Goal: Transaction & Acquisition: Obtain resource

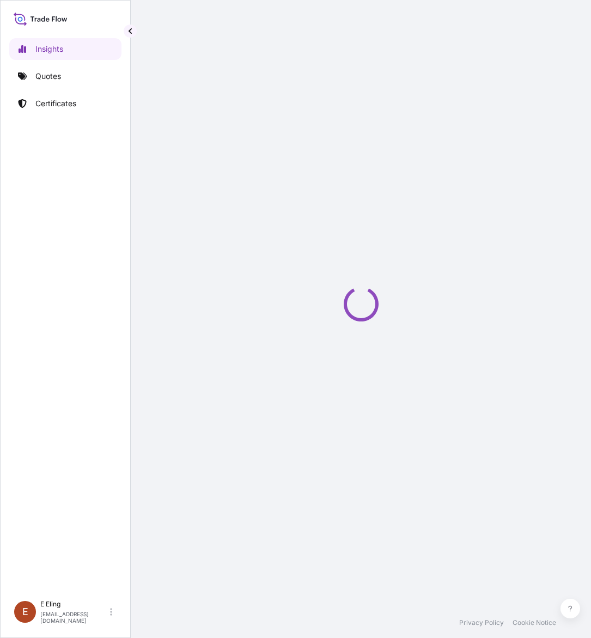
select select "2025"
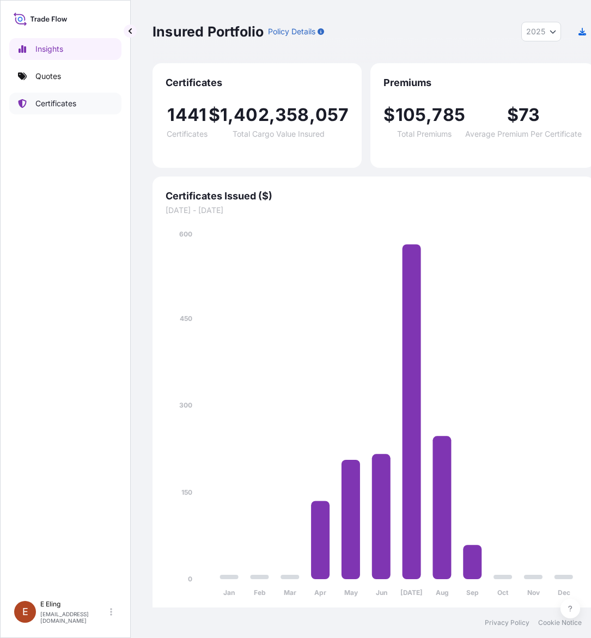
click at [65, 94] on link "Certificates" at bounding box center [65, 104] width 112 height 22
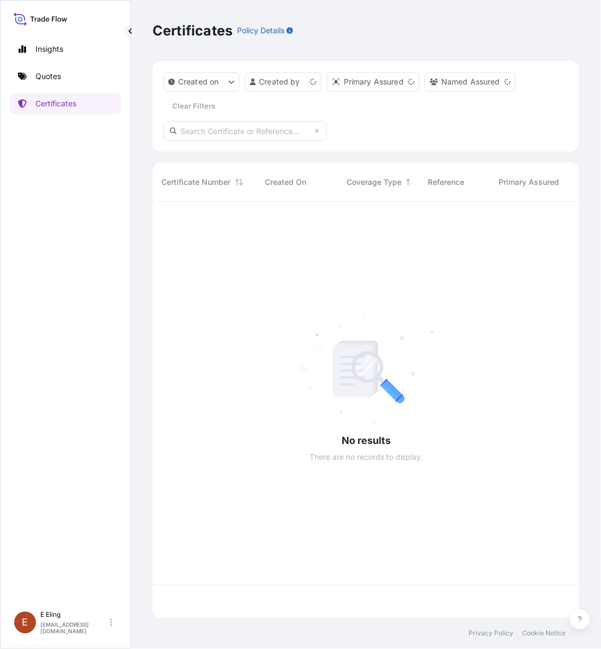
scroll to position [412, 417]
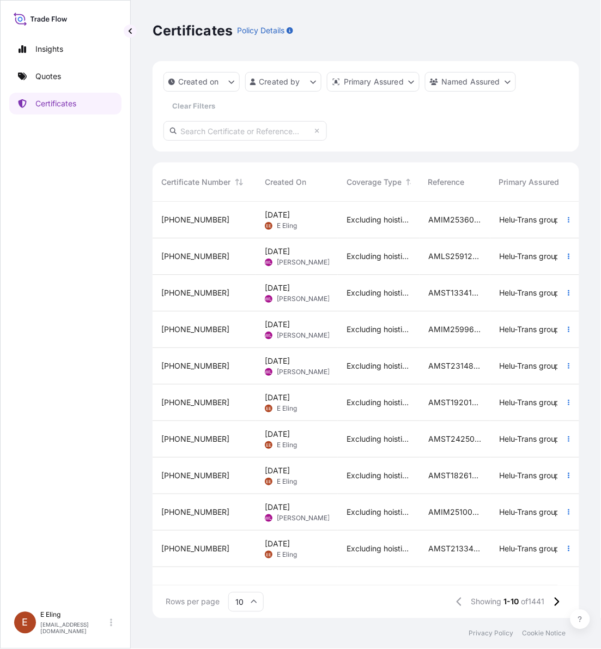
click at [285, 128] on input "text" at bounding box center [244, 131] width 163 height 20
paste input "AMPR253302KTJS-09"
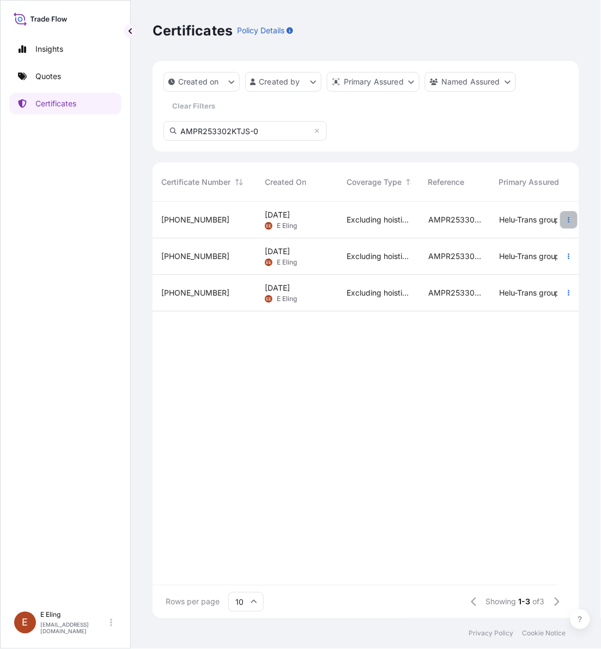
type input "AMPR253302KTJS-0"
click at [567, 222] on icon "button" at bounding box center [569, 219] width 7 height 7
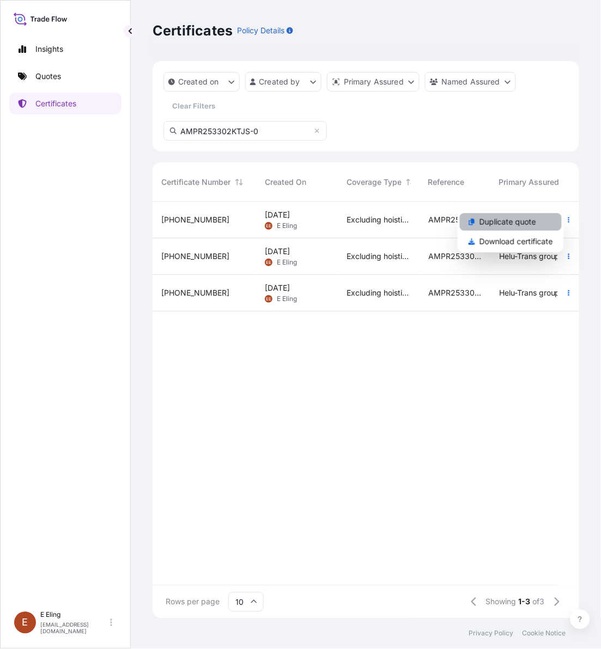
click at [508, 224] on p "Duplicate quote" at bounding box center [508, 221] width 57 height 11
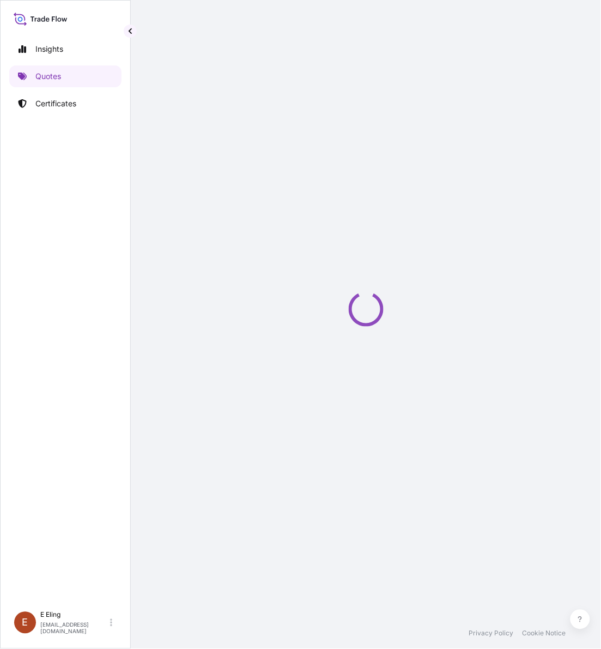
select select "AIR"
select select "Transit"
select select "Singapore"
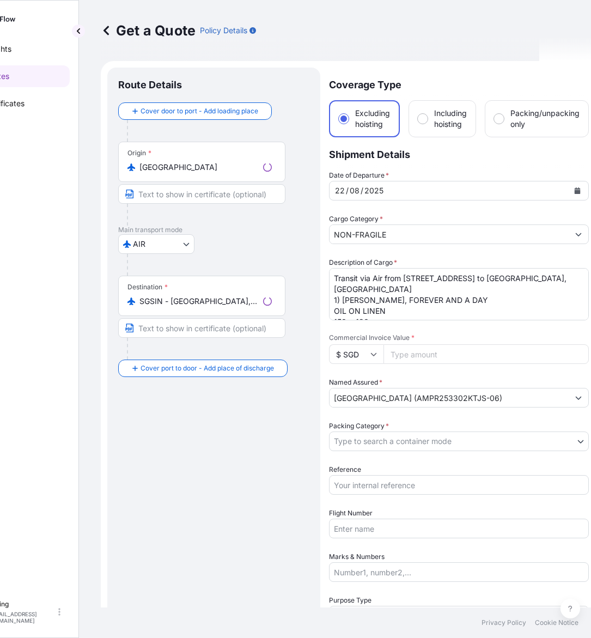
scroll to position [17, 0]
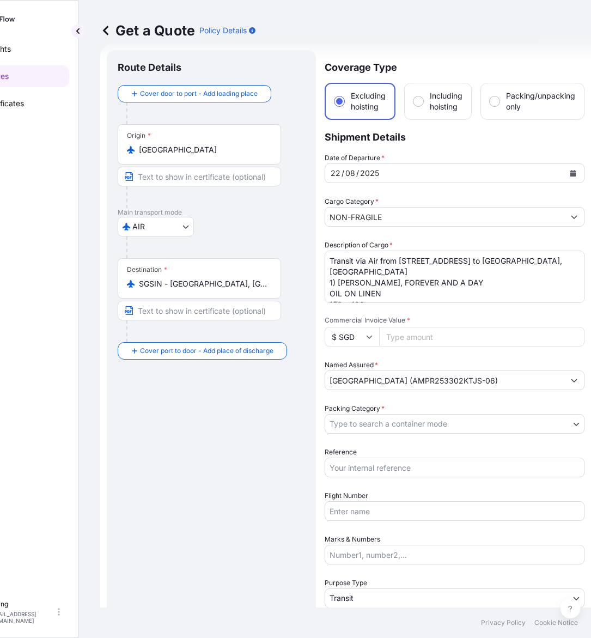
click at [571, 172] on icon "Calendar" at bounding box center [574, 173] width 6 height 7
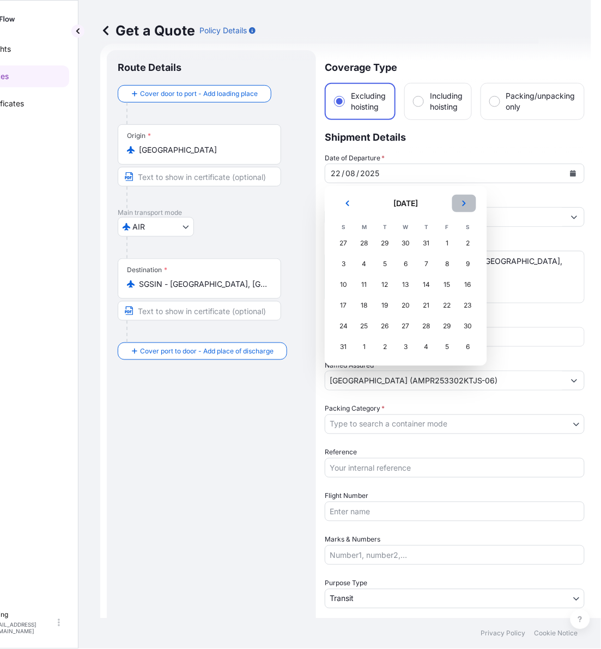
click at [458, 204] on button "Next" at bounding box center [464, 203] width 24 height 17
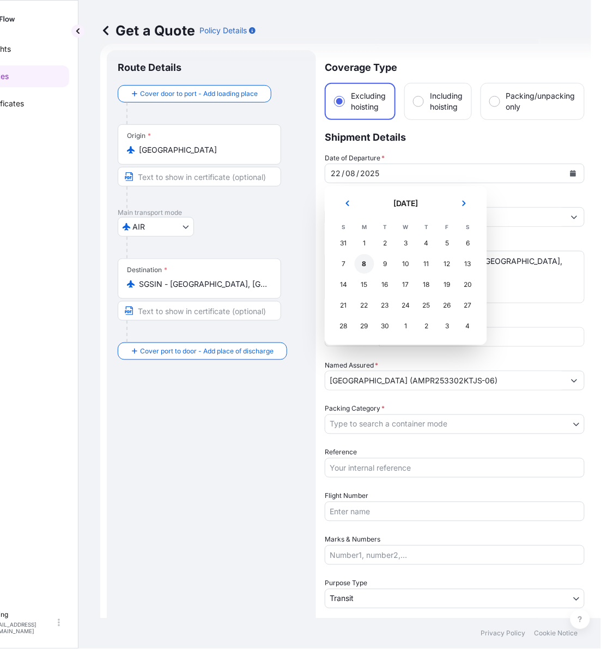
click at [363, 264] on div "8" at bounding box center [365, 264] width 20 height 20
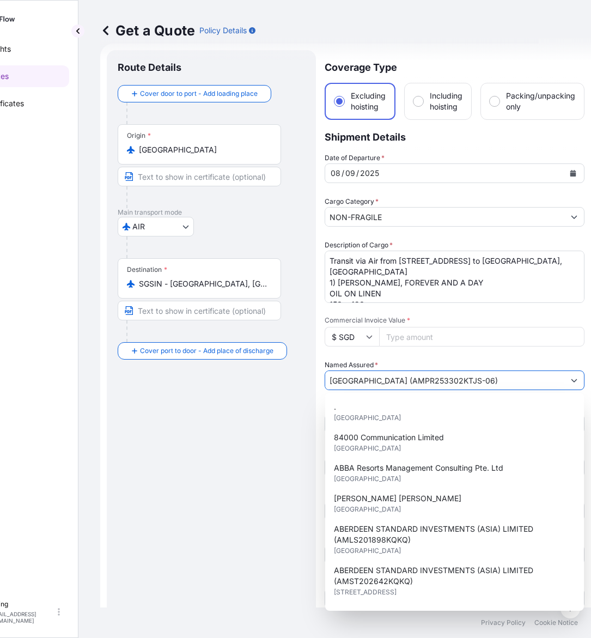
drag, startPoint x: 455, startPoint y: 380, endPoint x: 535, endPoint y: 382, distance: 79.6
click at [535, 382] on input "NATIONAL GALLERY SINGAPORE (AMPR253302KTJS-06)" at bounding box center [444, 381] width 239 height 20
paste input "9"
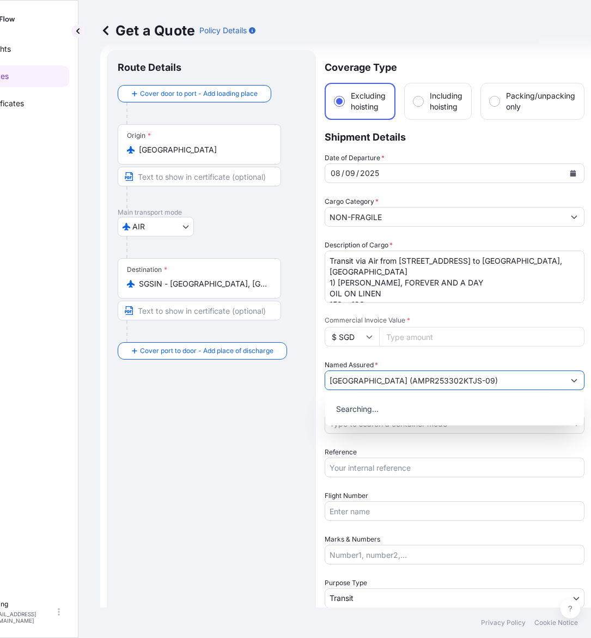
type input "NATIONAL GALLERY SINGAPORE (AMPR253302KTJS-09)"
click at [294, 435] on div "Route Details Cover door to port - Add loading place Place of loading Road / In…" at bounding box center [211, 391] width 187 height 661
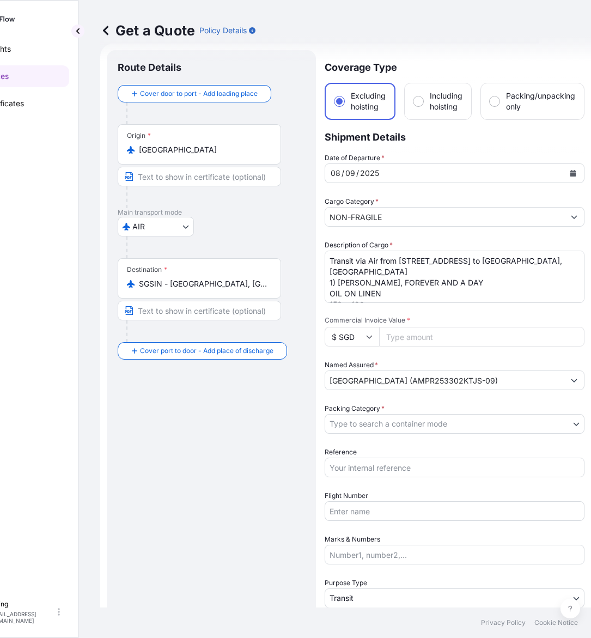
click at [383, 422] on body "15 options available. 0 options available. Insights Quotes Certificates E E Eli…" at bounding box center [243, 319] width 591 height 638
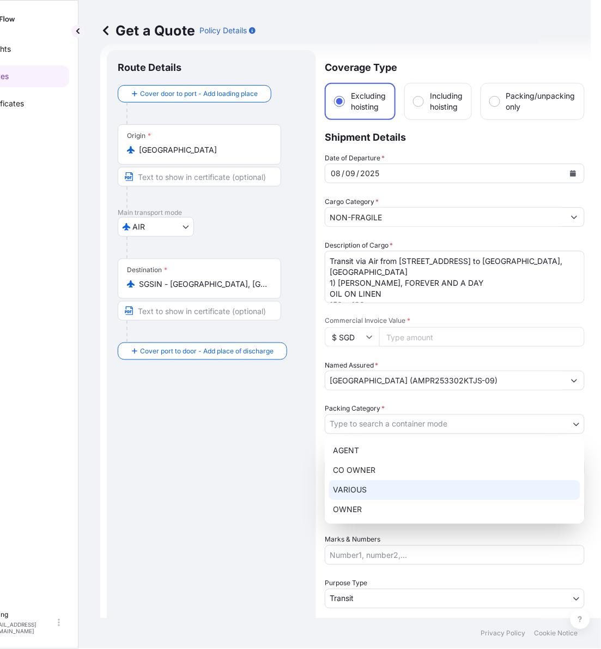
click at [371, 504] on div "OWNER" at bounding box center [454, 510] width 251 height 20
select select "27"
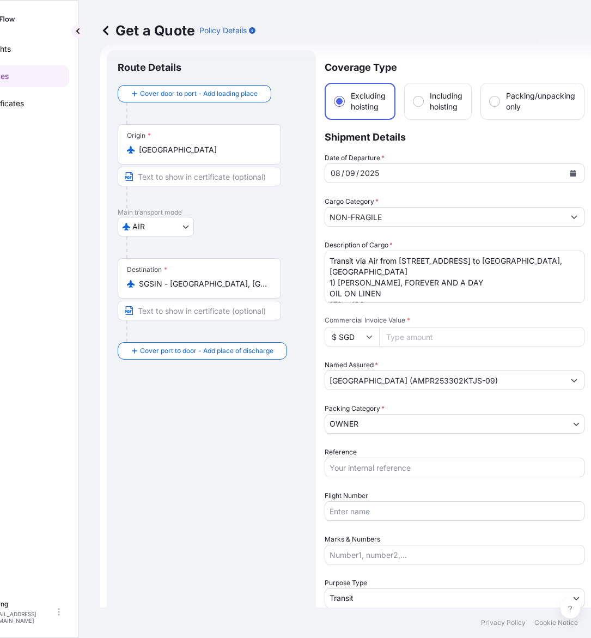
click at [363, 478] on div "Date of Departure * 08 / 09 / 2025 Cargo Category * NON-FRAGILE Description of …" at bounding box center [455, 402] width 260 height 499
click at [368, 465] on input "Reference" at bounding box center [455, 468] width 260 height 20
paste input "AMPR253302KTJS-09"
type input "AMPR253302KTJS-09"
click at [440, 256] on textarea "Transit via Air from 53 Wick Lane Bournemouth BH64JY, UK to HT SG warehouse, Si…" at bounding box center [455, 277] width 260 height 52
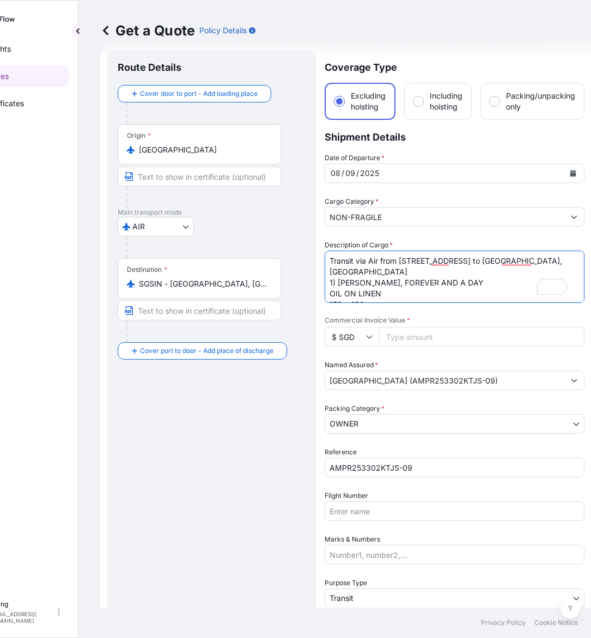
drag, startPoint x: 401, startPoint y: 260, endPoint x: 546, endPoint y: 259, distance: 144.4
click at [546, 259] on textarea "Transit via Air from 53 Wick Lane Bournemouth BH64JY, UK to HT SG warehouse, Si…" at bounding box center [455, 277] width 260 height 52
paste textarea "Kwai Fung Hin Art Gallery 11/F, Asia One Tower, 8 Fung Yip Street, Chai Wan, Ho…"
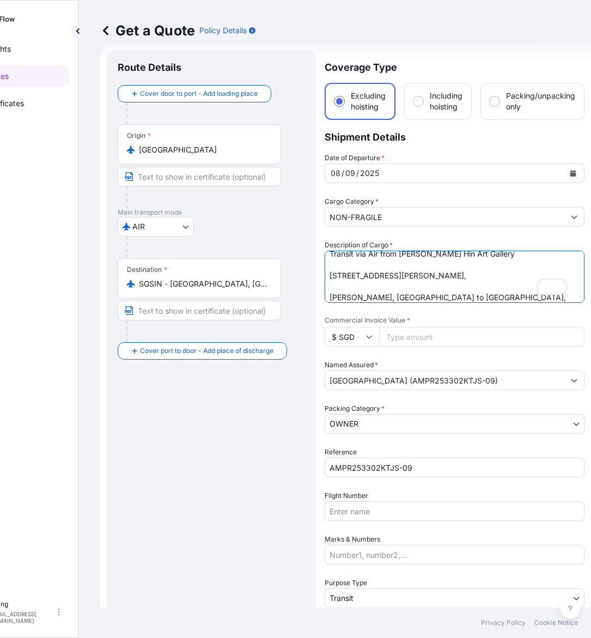
scroll to position [7, 0]
click at [385, 285] on textarea "Transit via Air from 53 Wick Lane Bournemouth BH64JY, UK to HT SG warehouse, Si…" at bounding box center [455, 277] width 260 height 52
click at [330, 274] on textarea "Transit via Air from 53 Wick Lane Bournemouth BH64JY, UK to HT SG warehouse, Si…" at bounding box center [455, 277] width 260 height 52
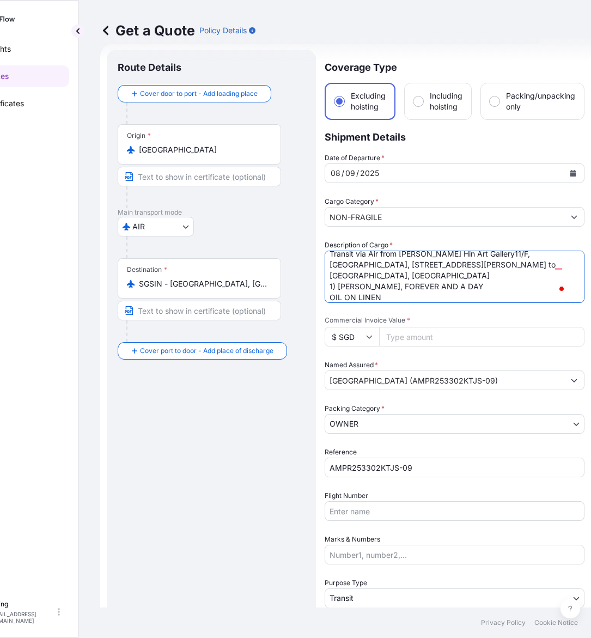
scroll to position [0, 0]
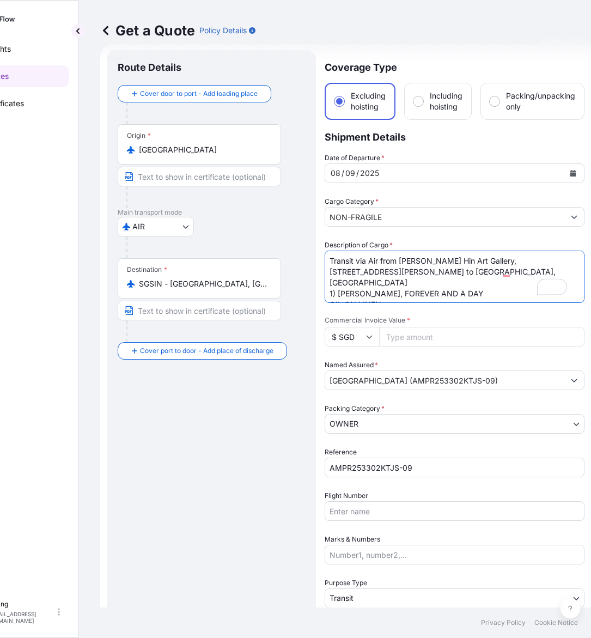
type textarea "Transit via Air from Kwai Fung Hin Art Gallery, 11/F, Asia One Tower, 8 Fung Yi…"
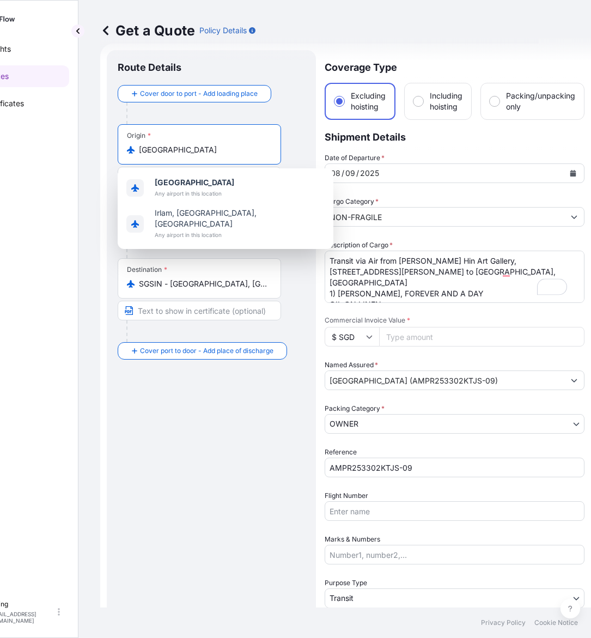
click at [184, 150] on input "United Kingdom" at bounding box center [203, 149] width 129 height 11
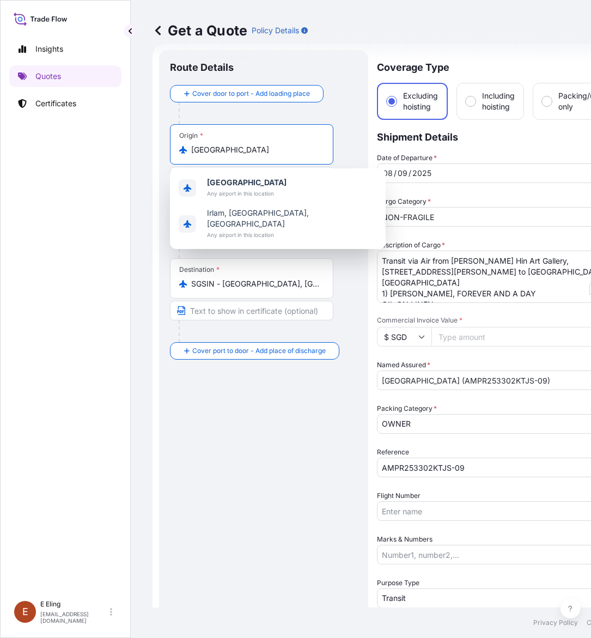
drag, startPoint x: 210, startPoint y: 150, endPoint x: -8, endPoint y: 150, distance: 218.5
click at [0, 150] on html "2 options available. Insights Quotes Certificates E E Eling eeling@helutrans.co…" at bounding box center [295, 319] width 591 height 638
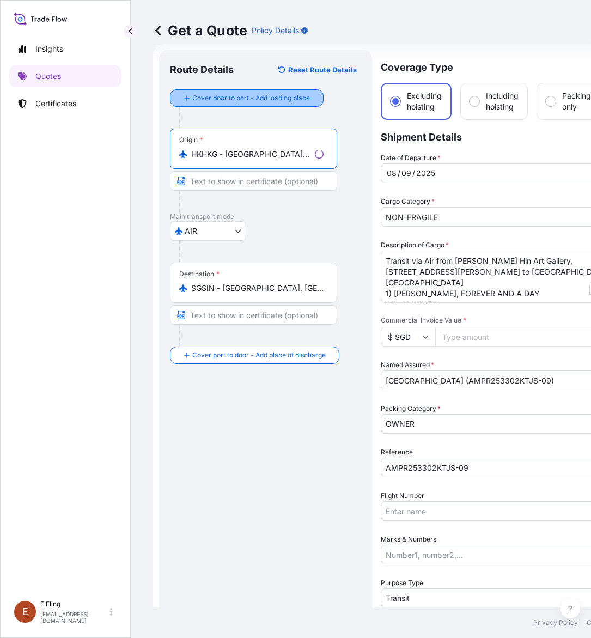
type input "HKHKG - Hong Kong, Hong Kong"
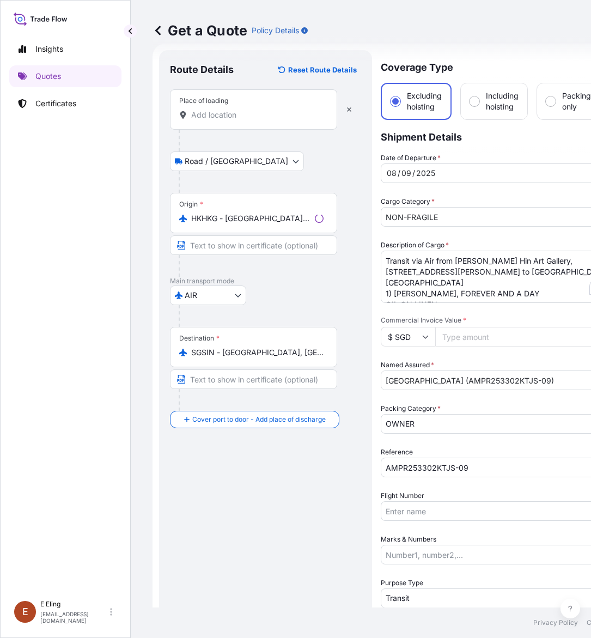
click at [226, 125] on div "Place of loading" at bounding box center [253, 109] width 167 height 40
click at [226, 120] on input "Place of loading" at bounding box center [257, 115] width 132 height 11
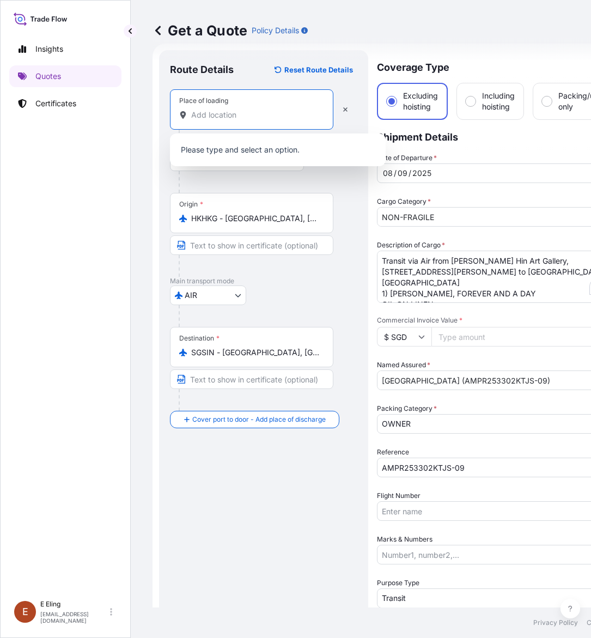
paste input "Kwai Fung Hin Art Gallery 11/F, Asia One Tower, 8 Fung Yip Street, Chai Wan, Ho…"
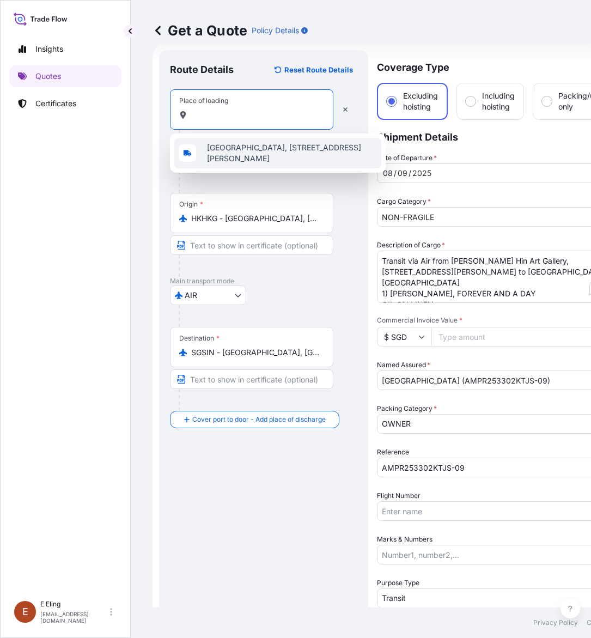
drag, startPoint x: 202, startPoint y: 118, endPoint x: 379, endPoint y: 119, distance: 177.1
click at [379, 119] on form "Route Details Reset Route Details Place of loading Kwai Fung Hin Art Gallery 11…" at bounding box center [398, 392] width 491 height 696
type input "Kwai Fung Hin Art Gallery, 11/F, asia"
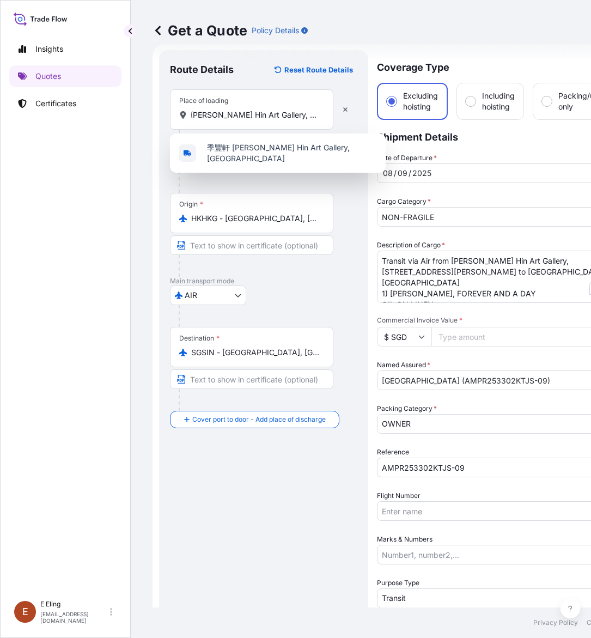
scroll to position [0, 0]
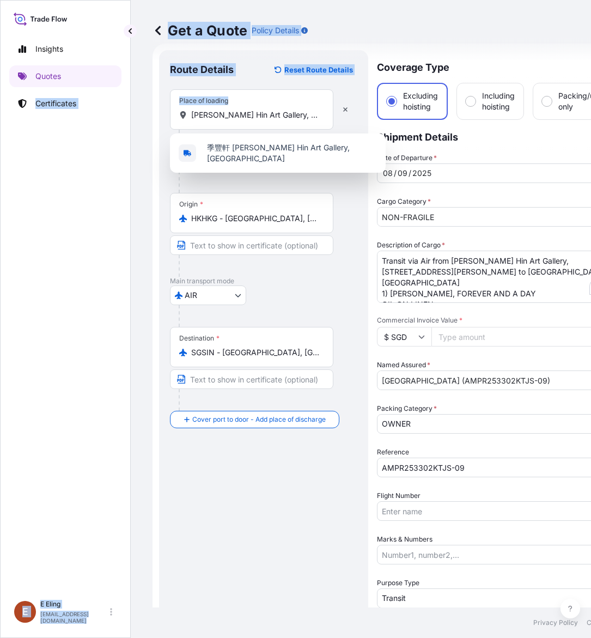
drag, startPoint x: 322, startPoint y: 118, endPoint x: 4, endPoint y: 106, distance: 317.9
click at [4, 106] on div "Insights Quotes Certificates E E Eling eeling@helutrans.com Get a Quote Policy …" at bounding box center [295, 319] width 591 height 638
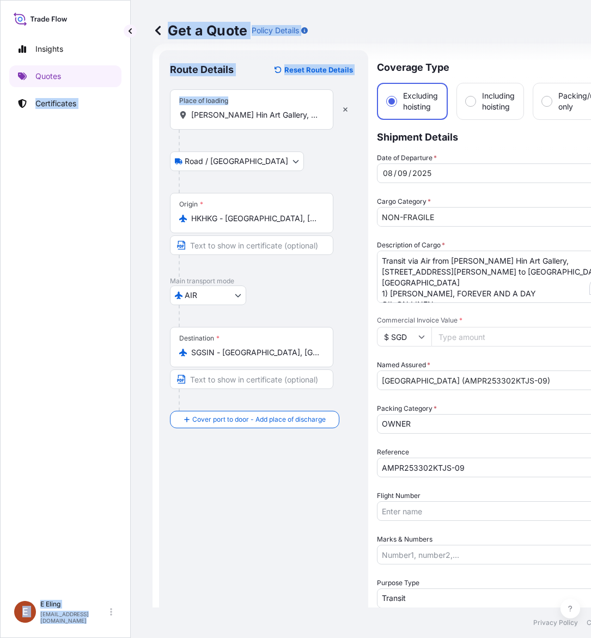
click at [230, 124] on div "Place of loading Kwai Fung Hin Art Gallery, 11/F, asia" at bounding box center [251, 109] width 163 height 40
click at [230, 120] on input "Kwai Fung Hin Art Gallery, 11/F, asia" at bounding box center [255, 115] width 129 height 11
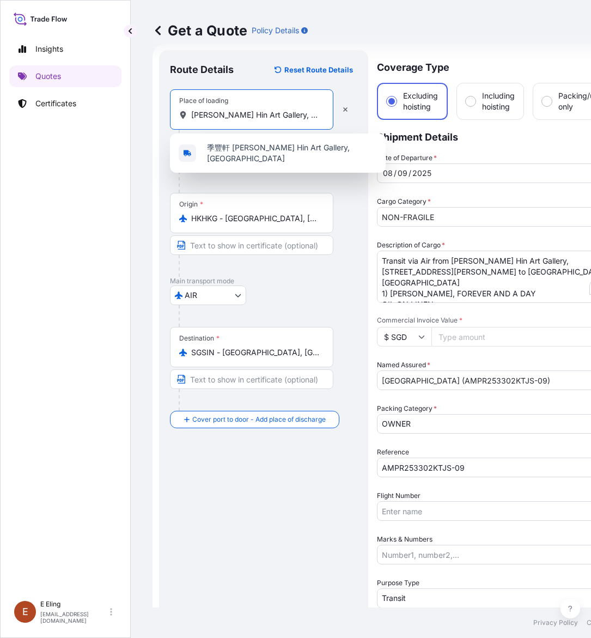
scroll to position [0, 1]
click at [225, 118] on input "Kwai Fung Hin Art Gallery, 11/F, asia" at bounding box center [255, 115] width 129 height 11
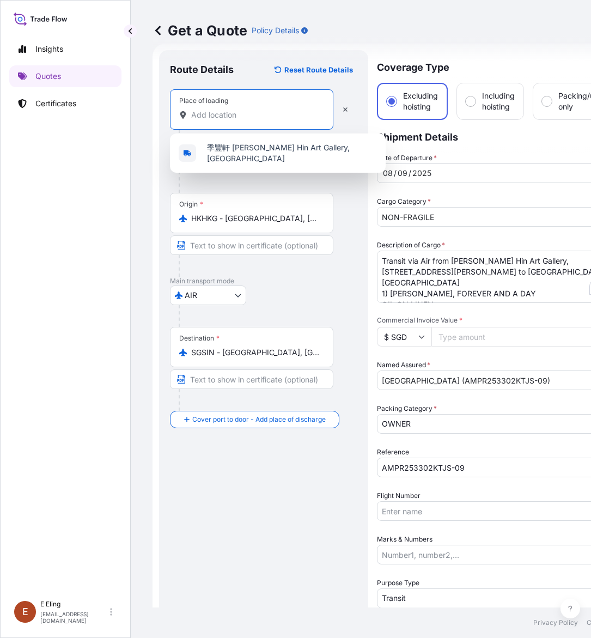
scroll to position [0, 0]
paste input "Kwai Fung Hin Art Gallery 11/F, Asia One Tower, 8 Fung Yip Street, Chai Wan, Ho…"
drag, startPoint x: 259, startPoint y: 115, endPoint x: 70, endPoint y: 132, distance: 190.4
click at [70, 132] on div "Insights Quotes Certificates E E Eling eeling@helutrans.com Get a Quote Policy …" at bounding box center [295, 319] width 591 height 638
click at [290, 114] on input "Kwai Fung Hin Art Gallery 11/F, Asia One Tower, 8 Fung Yip Street, Chai Wan, Ho…" at bounding box center [255, 115] width 129 height 11
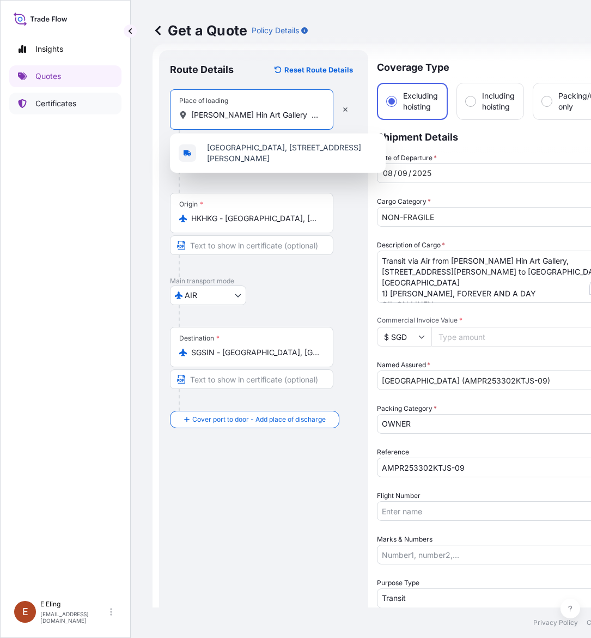
drag, startPoint x: 287, startPoint y: 114, endPoint x: 51, endPoint y: 107, distance: 236.6
click at [51, 107] on div "Insights Quotes Certificates E E Eling eeling@helutrans.com Get a Quote Policy …" at bounding box center [295, 319] width 591 height 638
click at [258, 153] on span "Asia One Tower, 8 Fung Yip Street, Chai Wan, Hong Kong" at bounding box center [292, 153] width 170 height 22
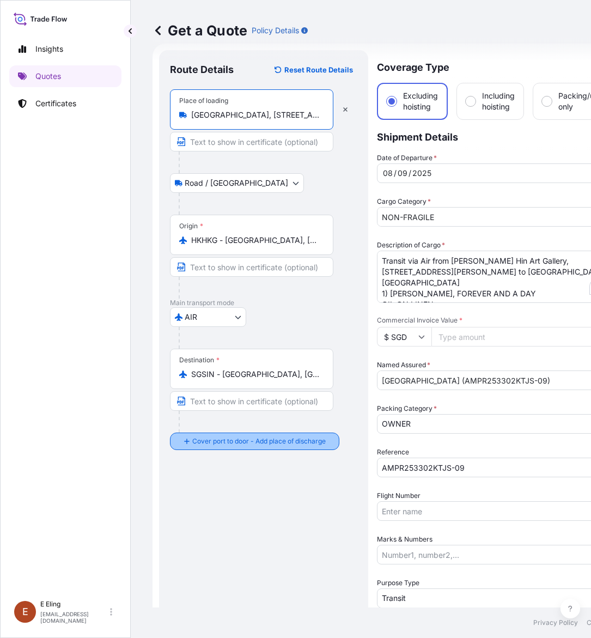
type input "Asia One Tower, 8 Fung Yip Street, Chai Wan, Hong Kong"
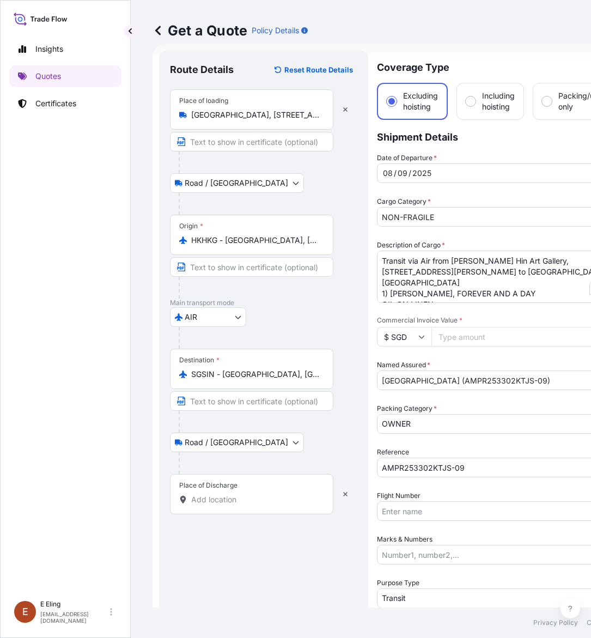
click at [199, 504] on input "Place of Discharge" at bounding box center [255, 499] width 129 height 11
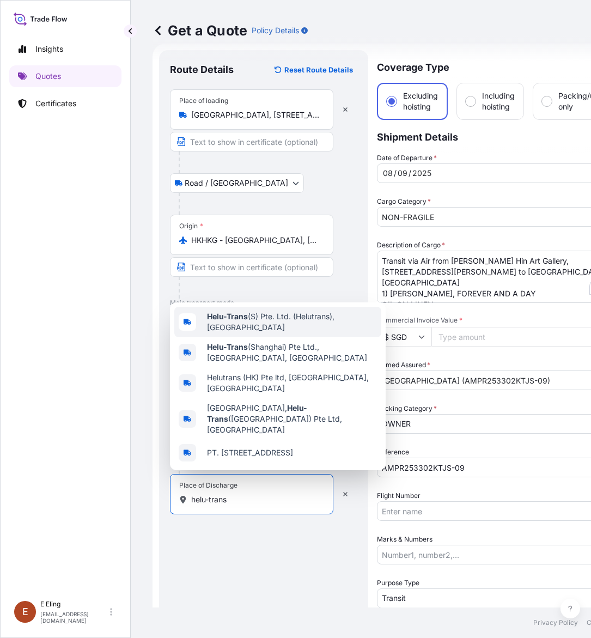
click at [238, 321] on b "Helu-Trans" at bounding box center [227, 316] width 41 height 9
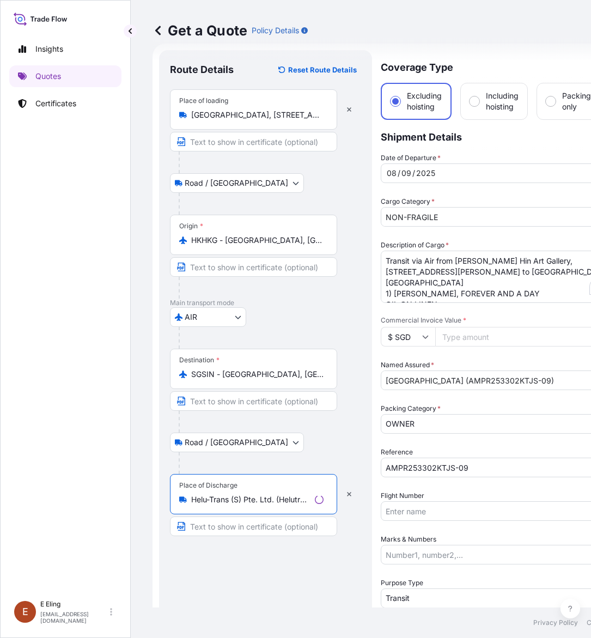
type input "Helu-Trans (S) Pte. Ltd. (Helutrans), Singapore"
click at [482, 334] on input "Commercial Invoice Value *" at bounding box center [537, 337] width 205 height 20
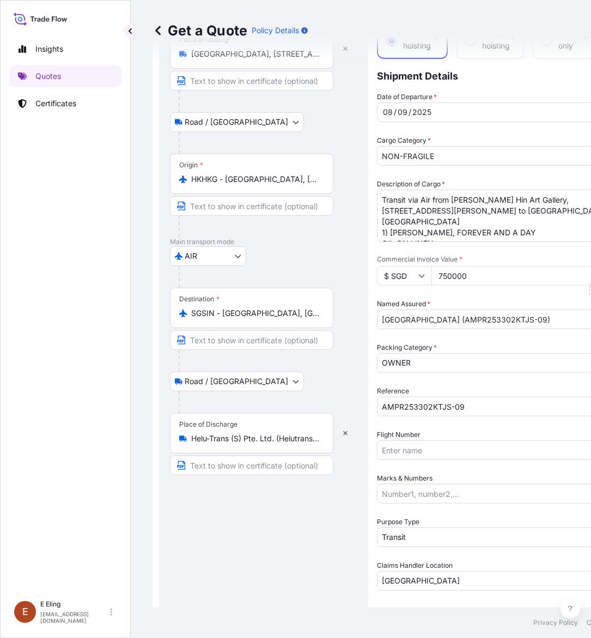
scroll to position [86, 0]
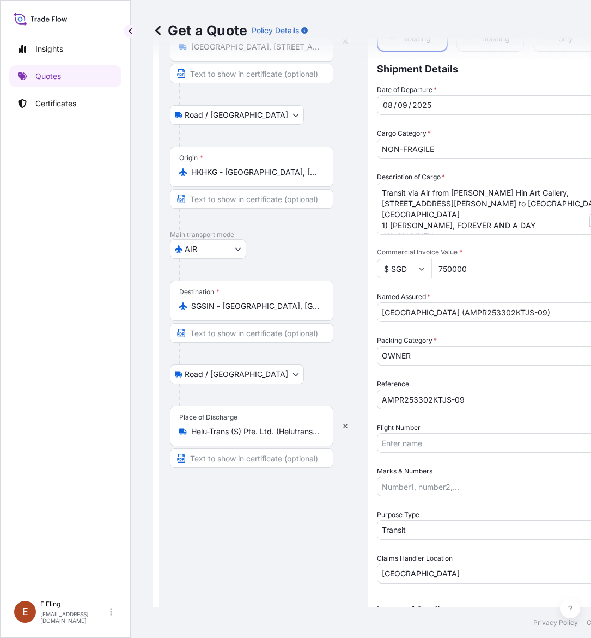
type input "750000"
click at [408, 529] on body "5 options available. Insights Quotes Certificates E E Eling eeling@helutrans.co…" at bounding box center [295, 319] width 591 height 638
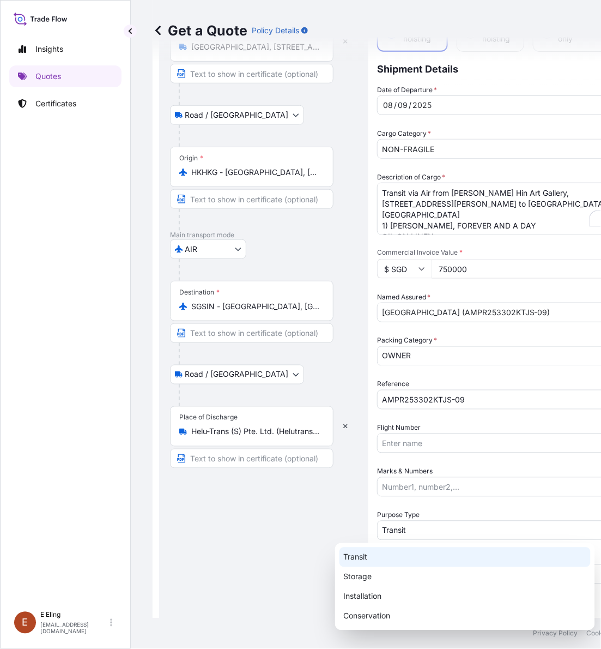
click at [407, 546] on div "Transit Storage Installation Conservation" at bounding box center [465, 586] width 260 height 87
click at [404, 552] on div "Transit" at bounding box center [465, 557] width 251 height 20
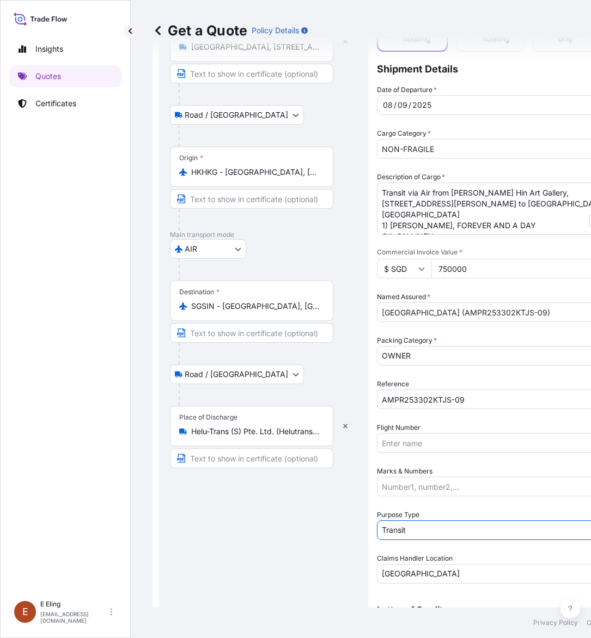
click at [420, 567] on body "Insights Quotes Certificates E E Eling eeling@helutrans.com Get a Quote Policy …" at bounding box center [295, 319] width 591 height 638
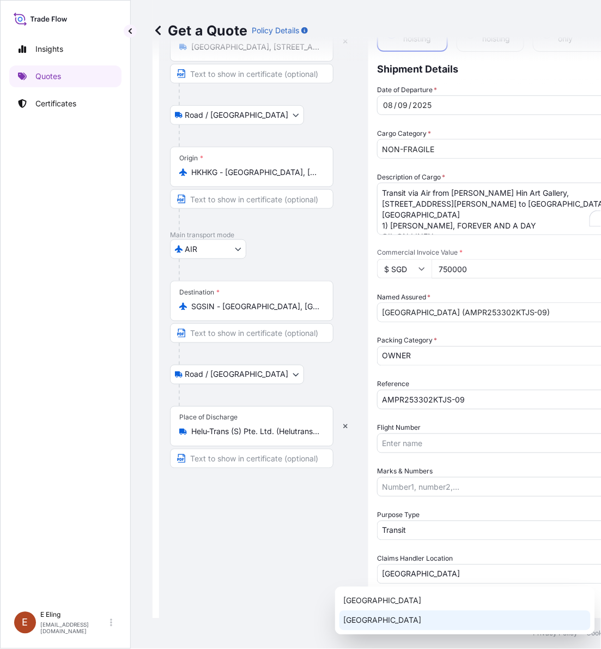
click at [399, 623] on div "Hong Kong Singapore" at bounding box center [465, 610] width 260 height 48
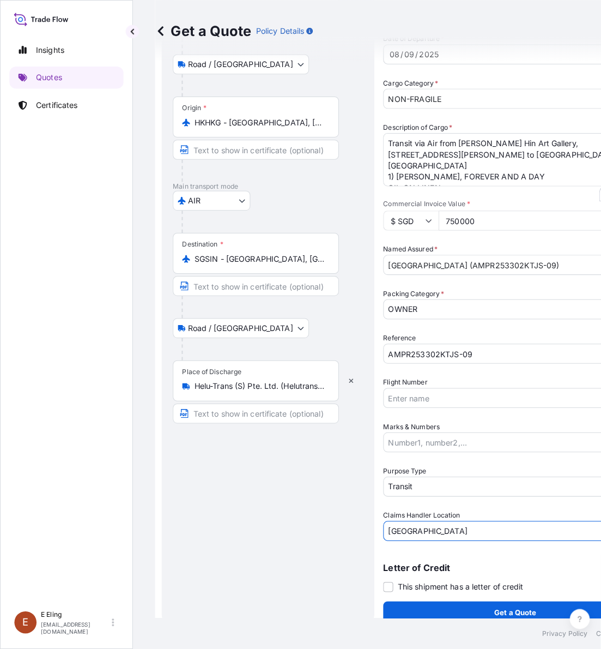
scroll to position [137, 0]
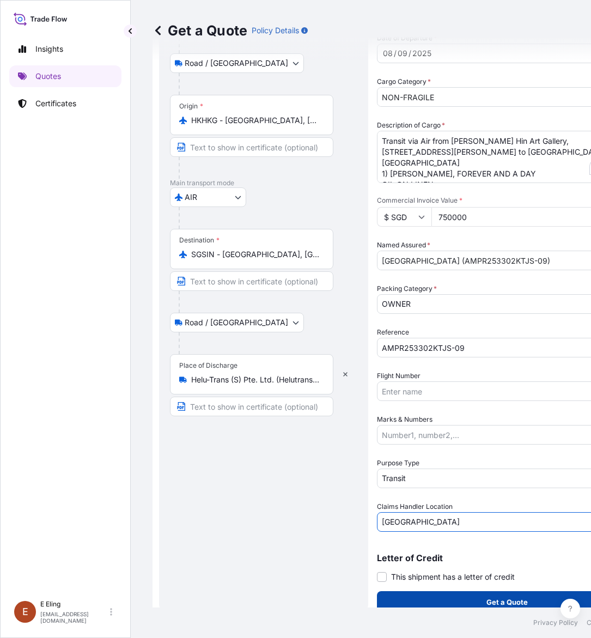
click at [434, 591] on button "Get a Quote" at bounding box center [507, 602] width 260 height 22
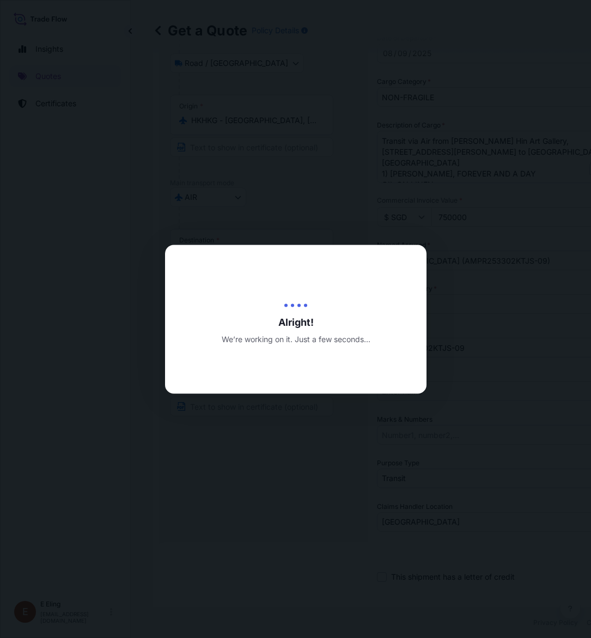
type input "08/09/2025"
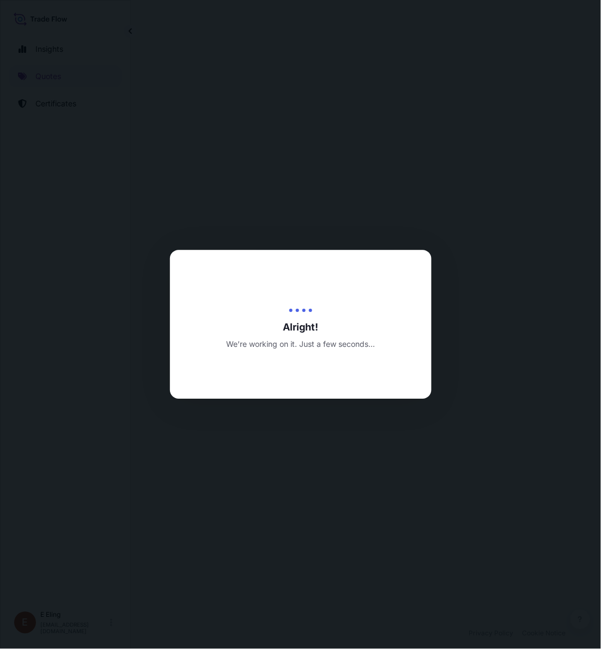
select select "Road / Inland"
select select "AIR"
select select "Road / Inland"
select select "Transit"
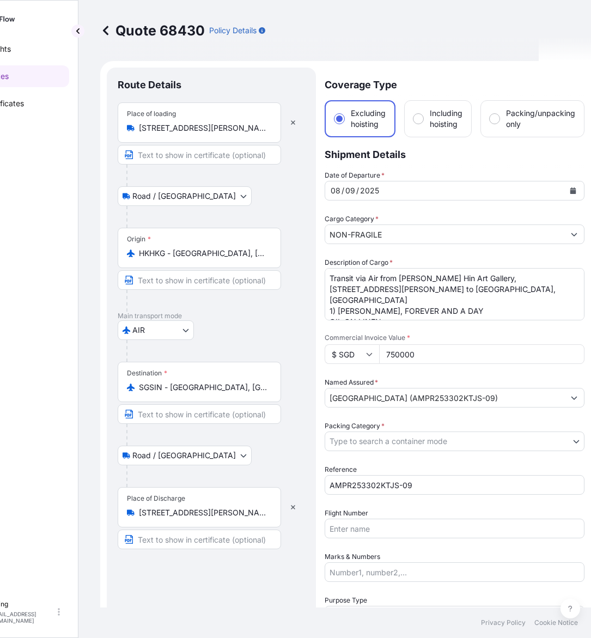
click at [368, 225] on input "NON-FRAGILE" at bounding box center [444, 235] width 239 height 20
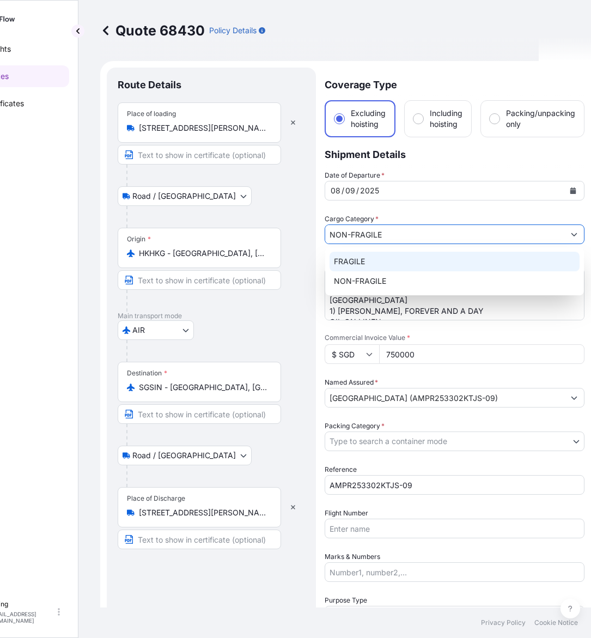
click at [360, 265] on div "FRAGILE" at bounding box center [455, 262] width 250 height 20
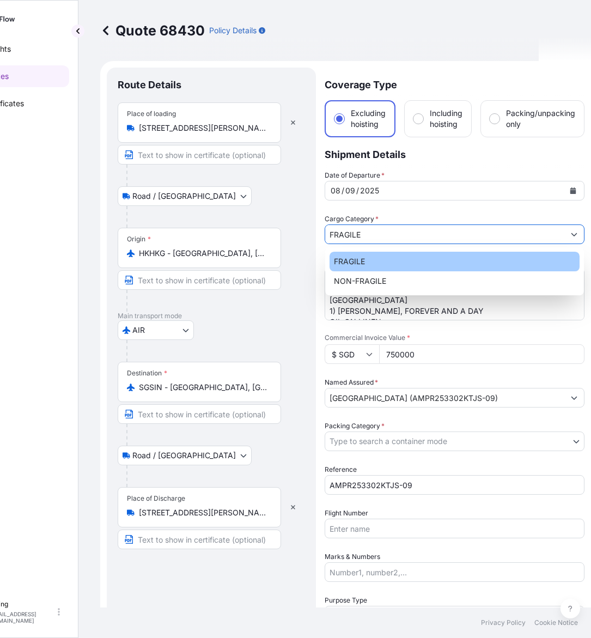
type input "FRAGILE"
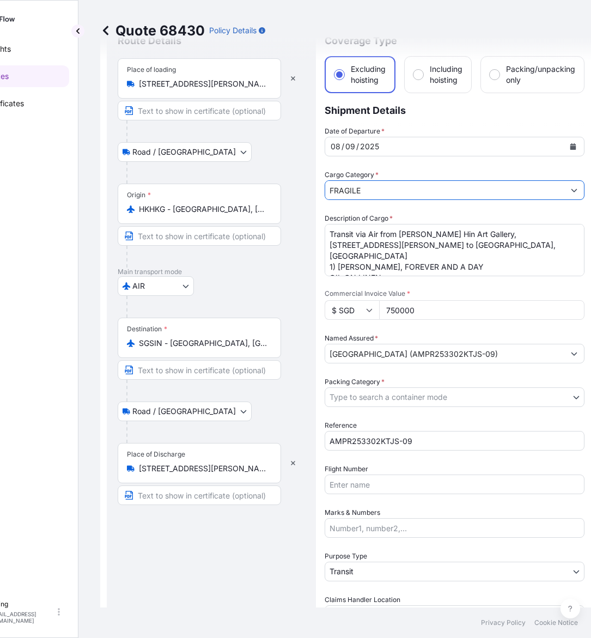
scroll to position [68, 0]
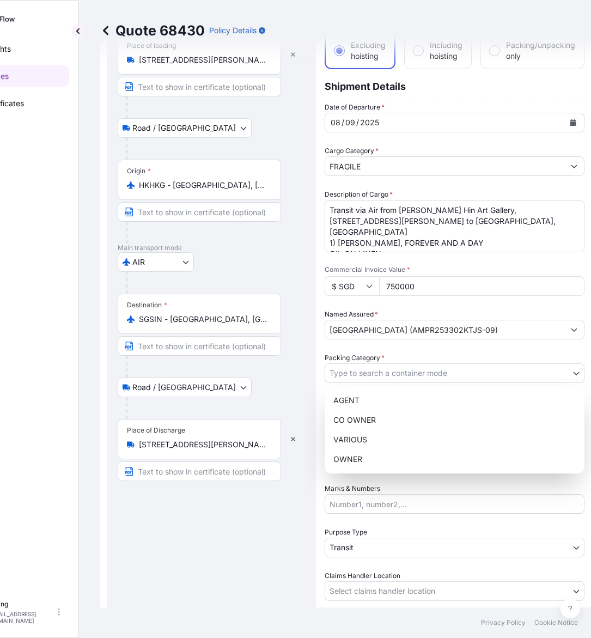
click at [393, 377] on body "2 options available. Insights Quotes Certificates E E Eling eeling@helutrans.co…" at bounding box center [238, 319] width 581 height 638
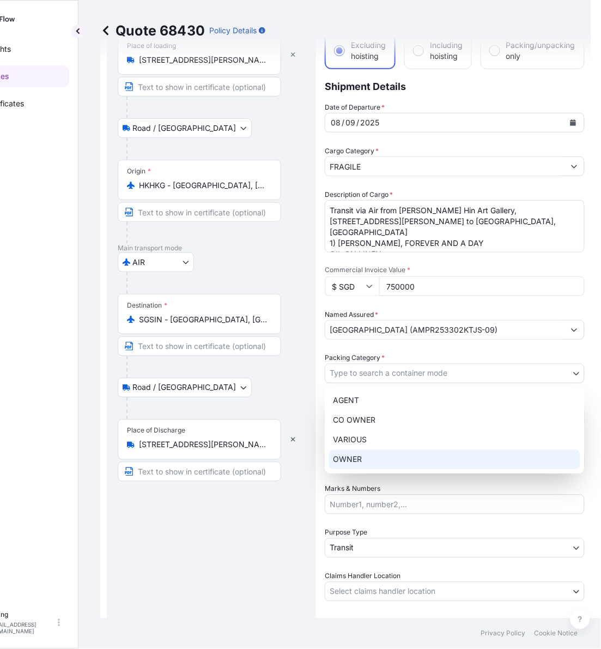
click at [369, 459] on div "OWNER" at bounding box center [454, 460] width 251 height 20
select select "27"
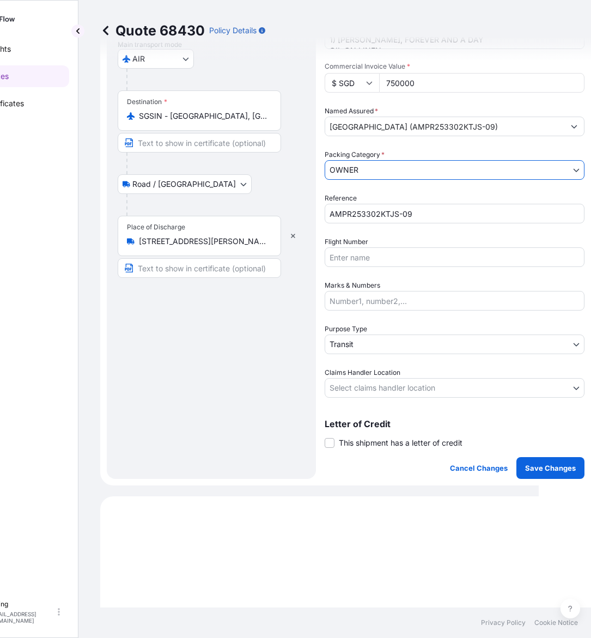
scroll to position [272, 0]
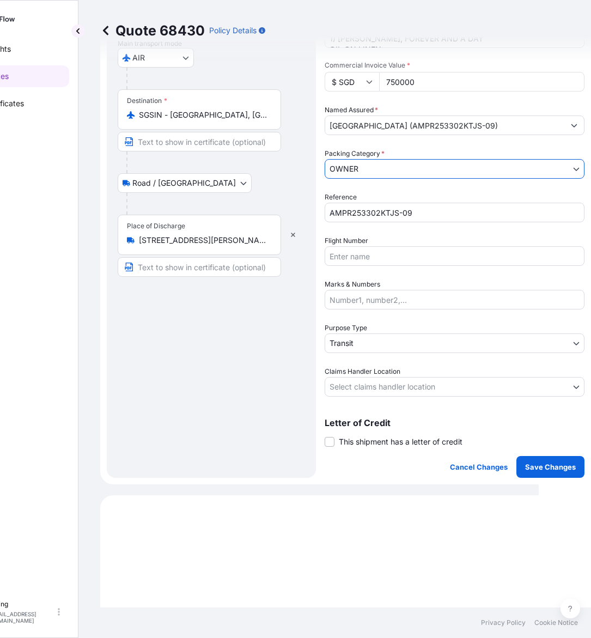
click at [361, 342] on body "2 options available. Insights Quotes Certificates E E Eling eeling@helutrans.co…" at bounding box center [243, 319] width 591 height 638
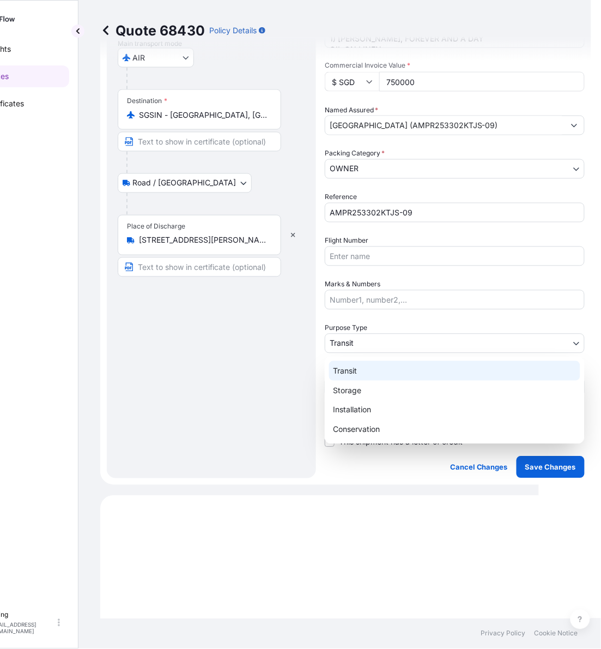
click at [366, 369] on div "Transit" at bounding box center [454, 371] width 251 height 20
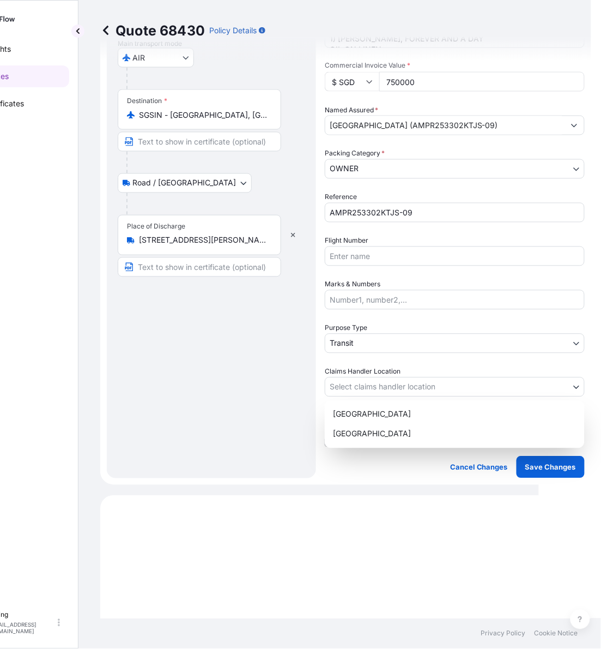
click at [365, 392] on body "Insights Quotes Certificates E E Eling eeling@helutrans.com Quote 68430 Policy …" at bounding box center [243, 324] width 591 height 649
click at [357, 432] on div "Singapore" at bounding box center [454, 434] width 251 height 20
select select "Singapore"
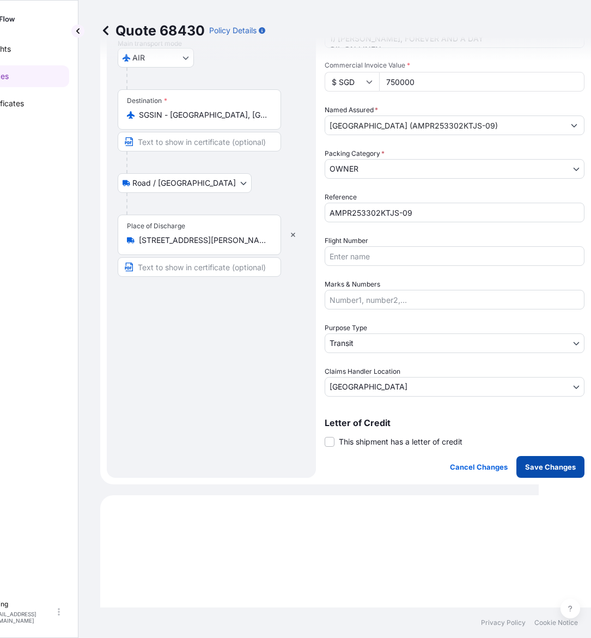
click at [525, 469] on button "Save Changes" at bounding box center [551, 467] width 68 height 22
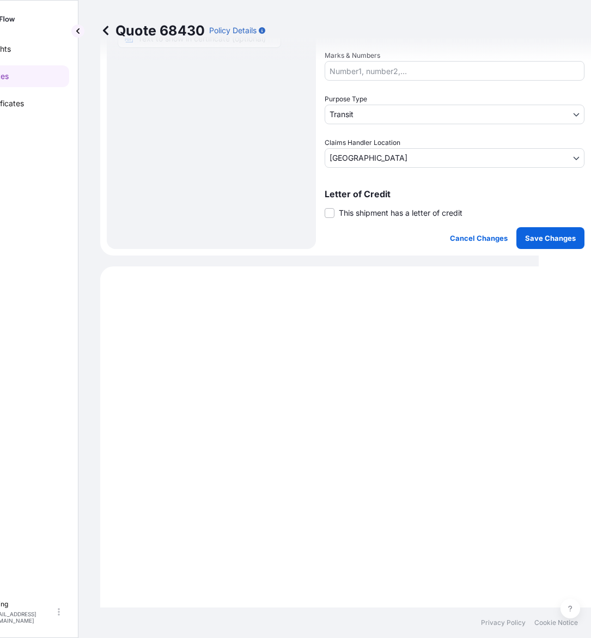
scroll to position [712, 0]
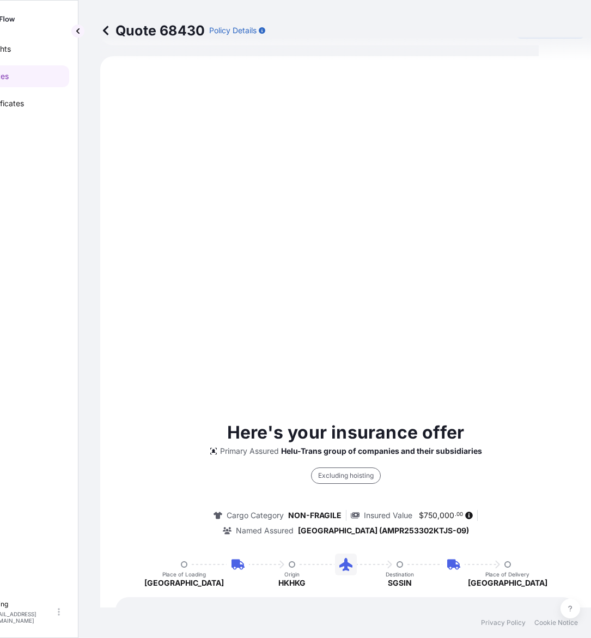
select select "Road / Inland"
select select "AIR"
select select "Road / Inland"
select select "Transit"
select select "Singapore"
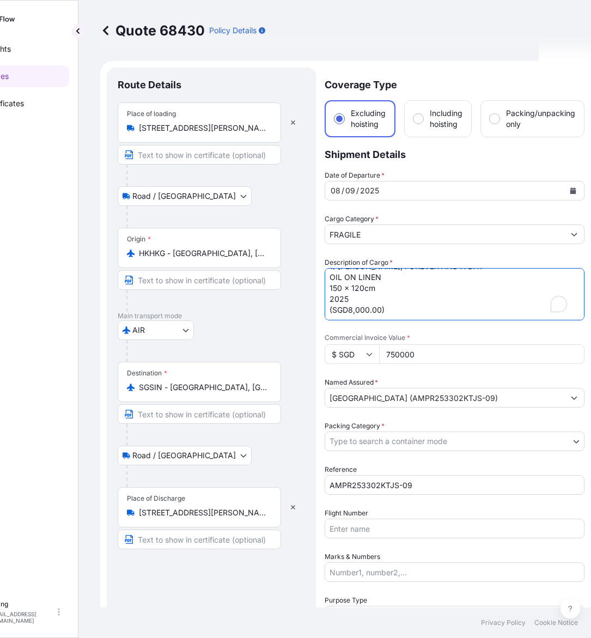
scroll to position [0, 0]
drag, startPoint x: 338, startPoint y: 310, endPoint x: 470, endPoint y: 310, distance: 131.9
click at [470, 310] on textarea "Transit via Air from Kwai Fung Hin Art Gallery, 11/F, Asia One Tower, 8 Fung Yi…" at bounding box center [455, 294] width 260 height 52
paste textarea "Artist: Li Huayi Pine Breezes in Golden Glow II (Splash-ink, ink wash, charcoal…"
drag, startPoint x: 337, startPoint y: 309, endPoint x: 326, endPoint y: 308, distance: 11.0
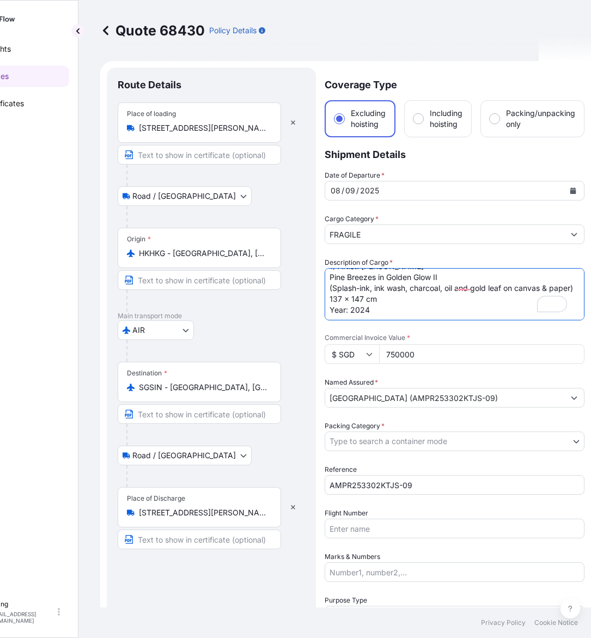
click at [326, 308] on textarea "Transit via Air from Kwai Fung Hin Art Gallery, 11/F, Asia One Tower, 8 Fung Yi…" at bounding box center [455, 294] width 260 height 52
drag, startPoint x: 378, startPoint y: 323, endPoint x: 361, endPoint y: 325, distance: 17.1
click at [378, 325] on div "Date of Departure * 08 / 09 / 2025 Cargo Category * FRAGILE Description of Carg…" at bounding box center [455, 419] width 260 height 499
click at [338, 309] on textarea "Transit via Air from Kwai Fung Hin Art Gallery, 11/F, Asia One Tower, 8 Fung Yi…" at bounding box center [455, 294] width 260 height 52
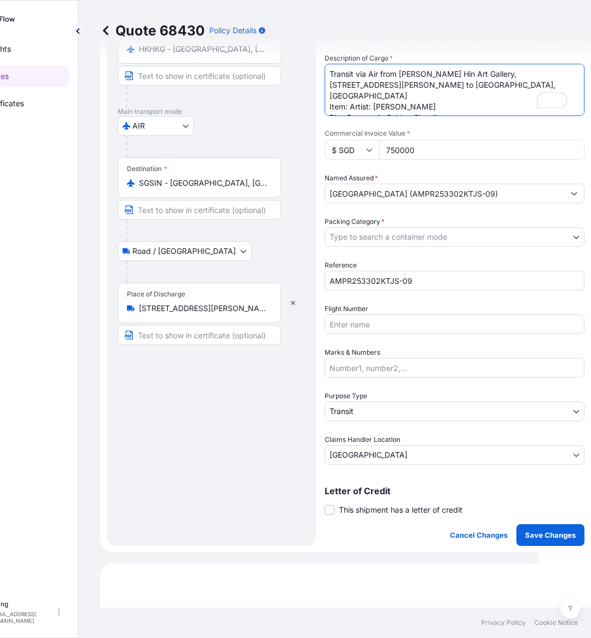
type textarea "Transit via Air from Kwai Fung Hin Art Gallery, 11/F, Asia One Tower, 8 Fung Yi…"
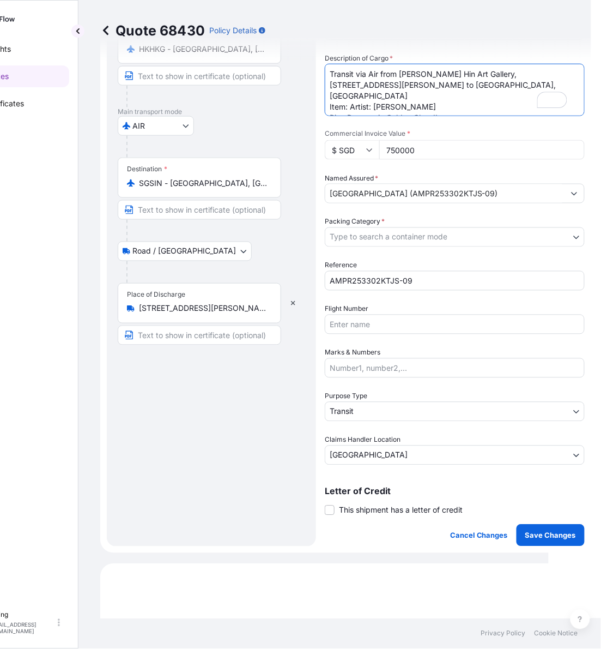
click at [372, 236] on body "Insights Quotes Certificates E E Eling eeling@helutrans.com Quote 68430 Policy …" at bounding box center [248, 324] width 601 height 649
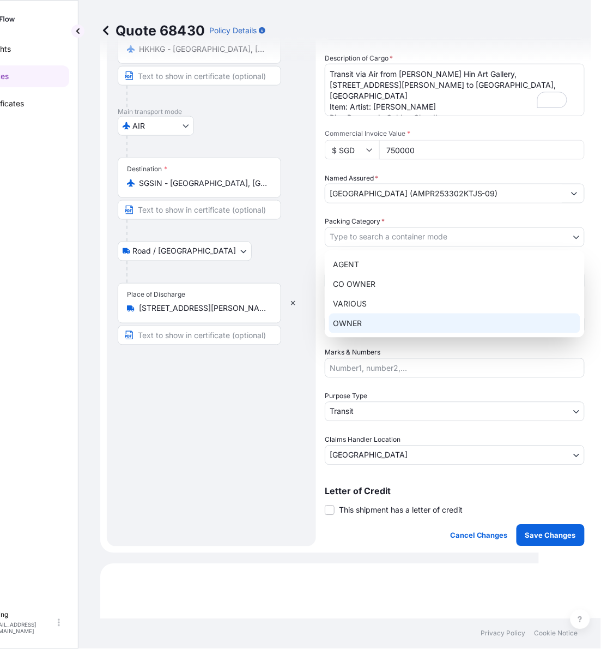
click at [346, 331] on div "OWNER" at bounding box center [454, 323] width 251 height 20
select select "27"
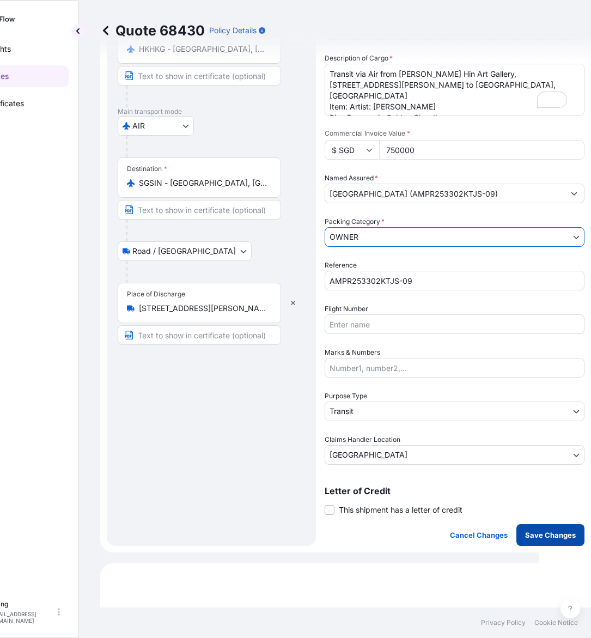
click at [558, 527] on button "Save Changes" at bounding box center [551, 535] width 68 height 22
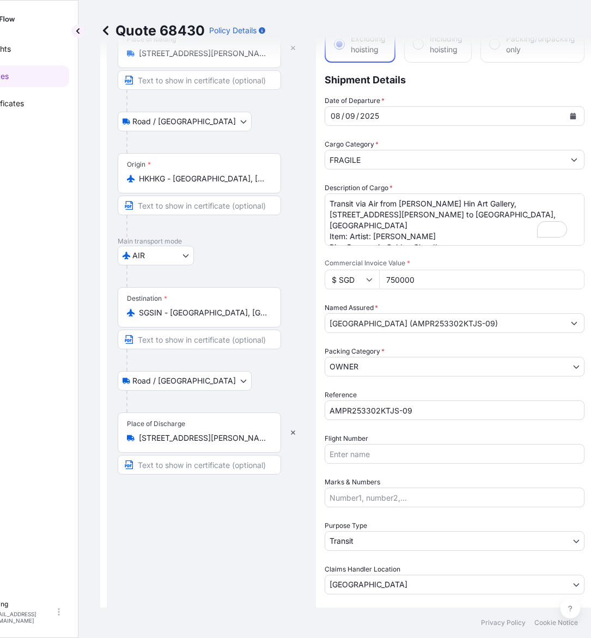
select select "Road / Inland"
select select "AIR"
select select "Road / Inland"
select select "Transit"
select select "Singapore"
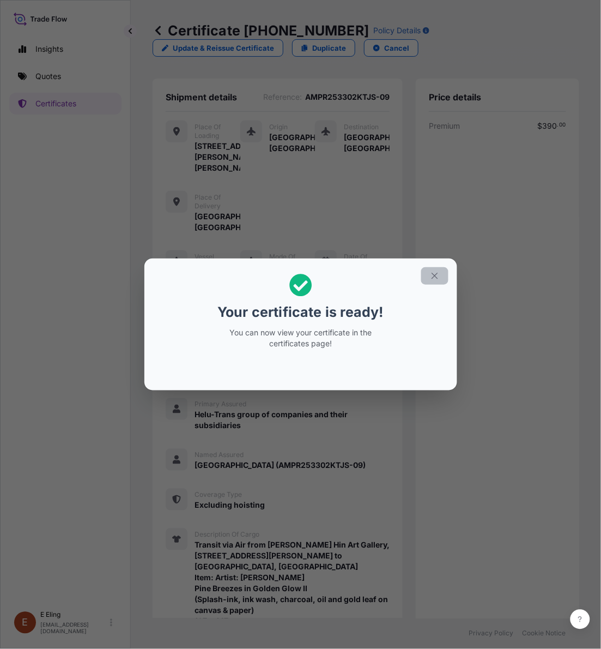
click at [428, 274] on button "button" at bounding box center [434, 275] width 27 height 17
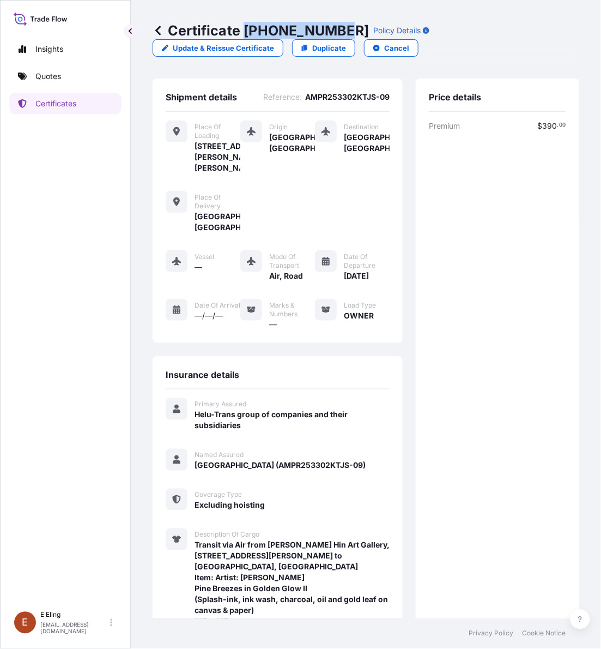
drag, startPoint x: 243, startPoint y: 30, endPoint x: 567, endPoint y: 30, distance: 324.8
click at [339, 33] on p "Certificate 31504-1454-1" at bounding box center [261, 30] width 216 height 17
copy p "31504-1454-1"
drag, startPoint x: 194, startPoint y: 473, endPoint x: 301, endPoint y: 486, distance: 107.6
click at [301, 471] on span "NATIONAL GALLERY SINGAPORE (AMPR253302KTJS-09)" at bounding box center [280, 465] width 171 height 11
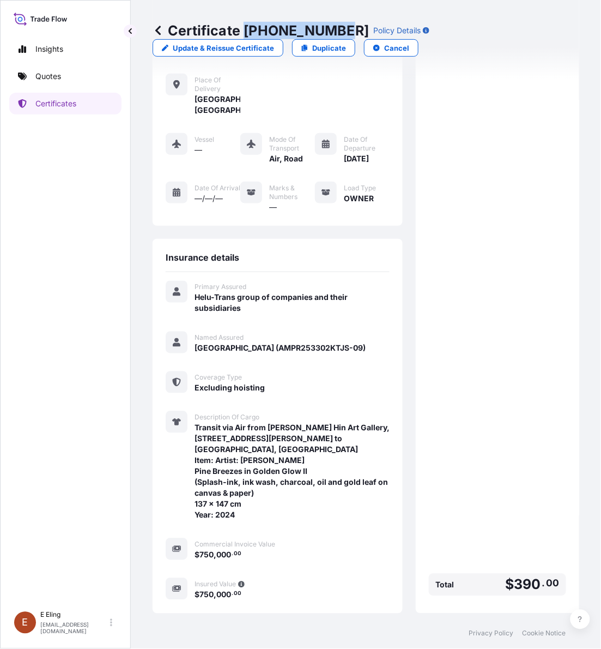
scroll to position [244, 0]
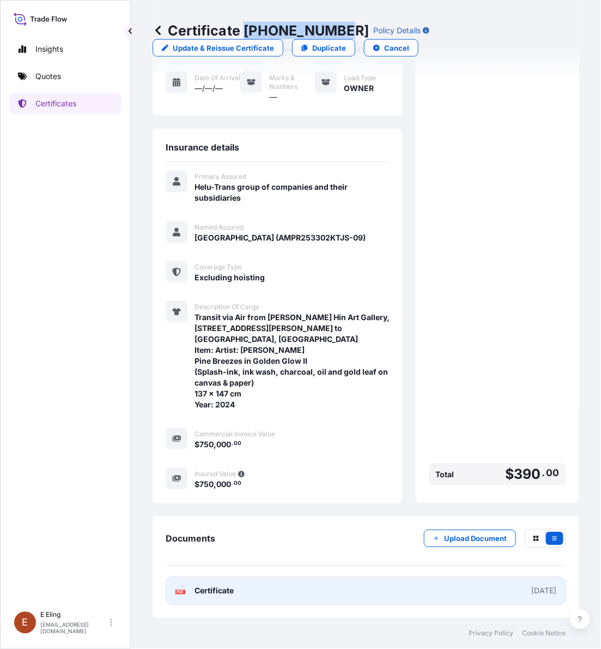
click at [385, 597] on link "PDF Certificate 2025-09-08" at bounding box center [366, 591] width 401 height 28
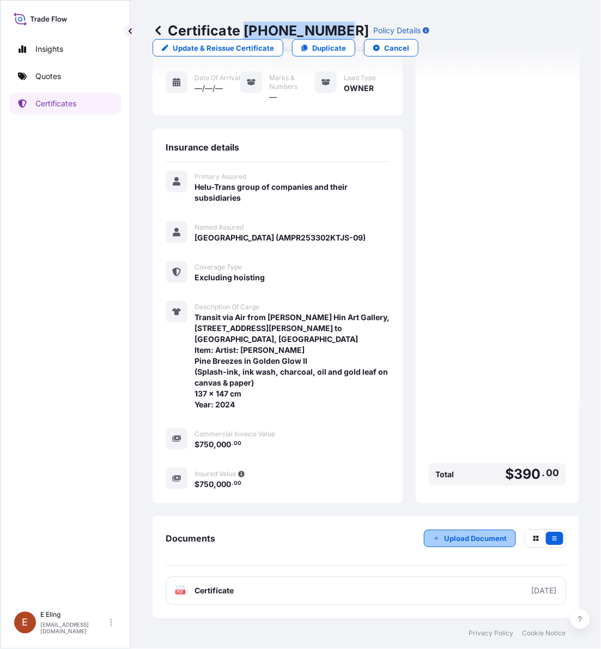
click at [444, 535] on p "Upload Document" at bounding box center [475, 538] width 63 height 11
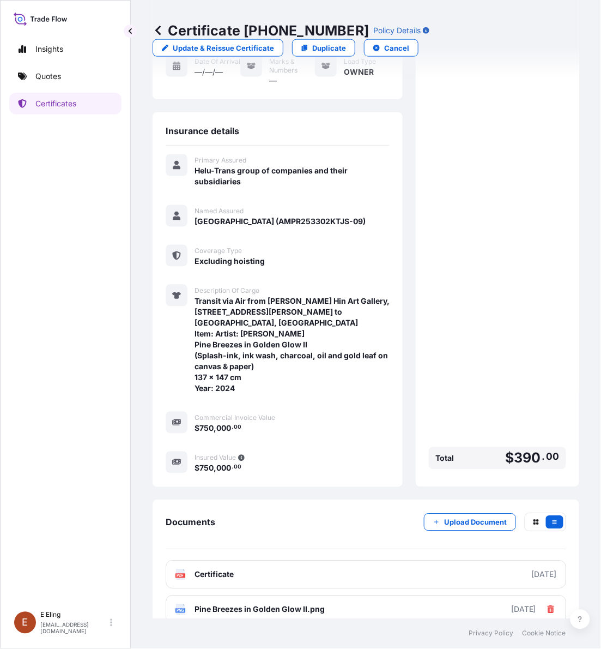
drag, startPoint x: 513, startPoint y: 389, endPoint x: 558, endPoint y: 69, distance: 322.4
click at [530, 325] on div "Premium $ 390 . 00 Total $ 390 . 00" at bounding box center [497, 175] width 137 height 597
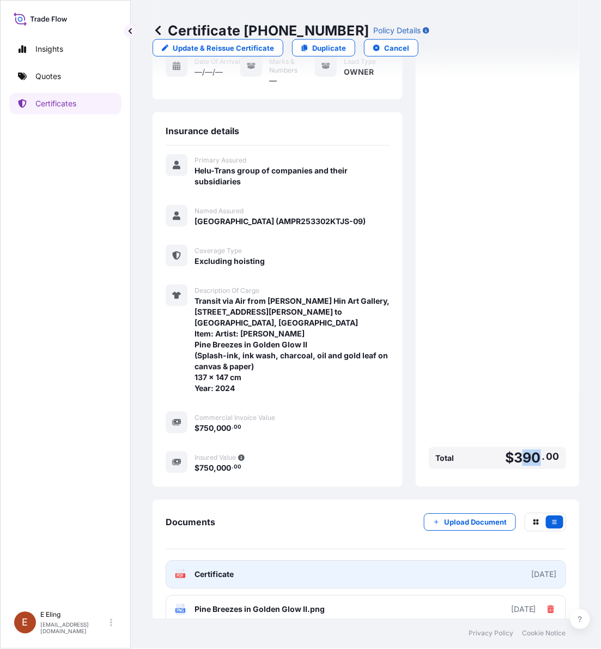
click at [345, 589] on link "PDF Certificate 2025-09-08" at bounding box center [366, 574] width 401 height 28
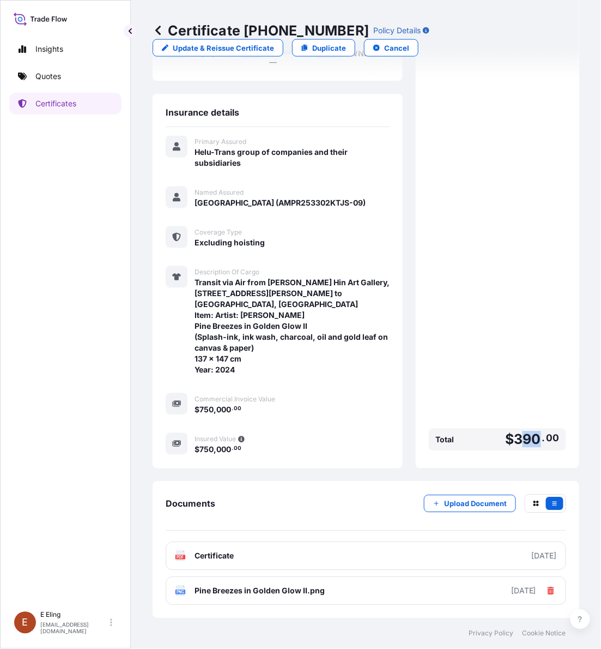
scroll to position [0, 0]
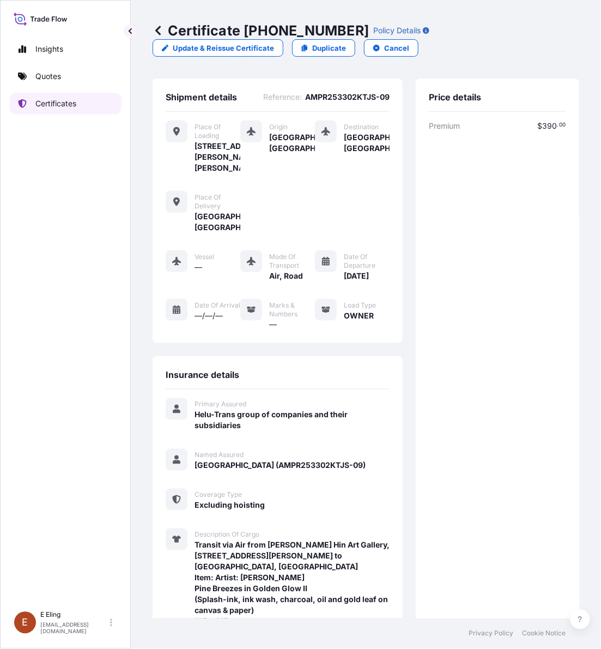
click at [37, 113] on link "Certificates" at bounding box center [65, 104] width 112 height 22
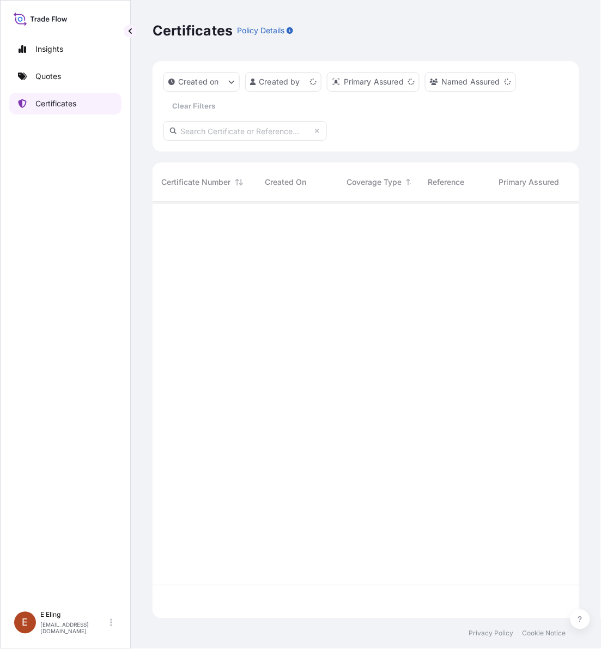
scroll to position [412, 417]
